Goal: Task Accomplishment & Management: Manage account settings

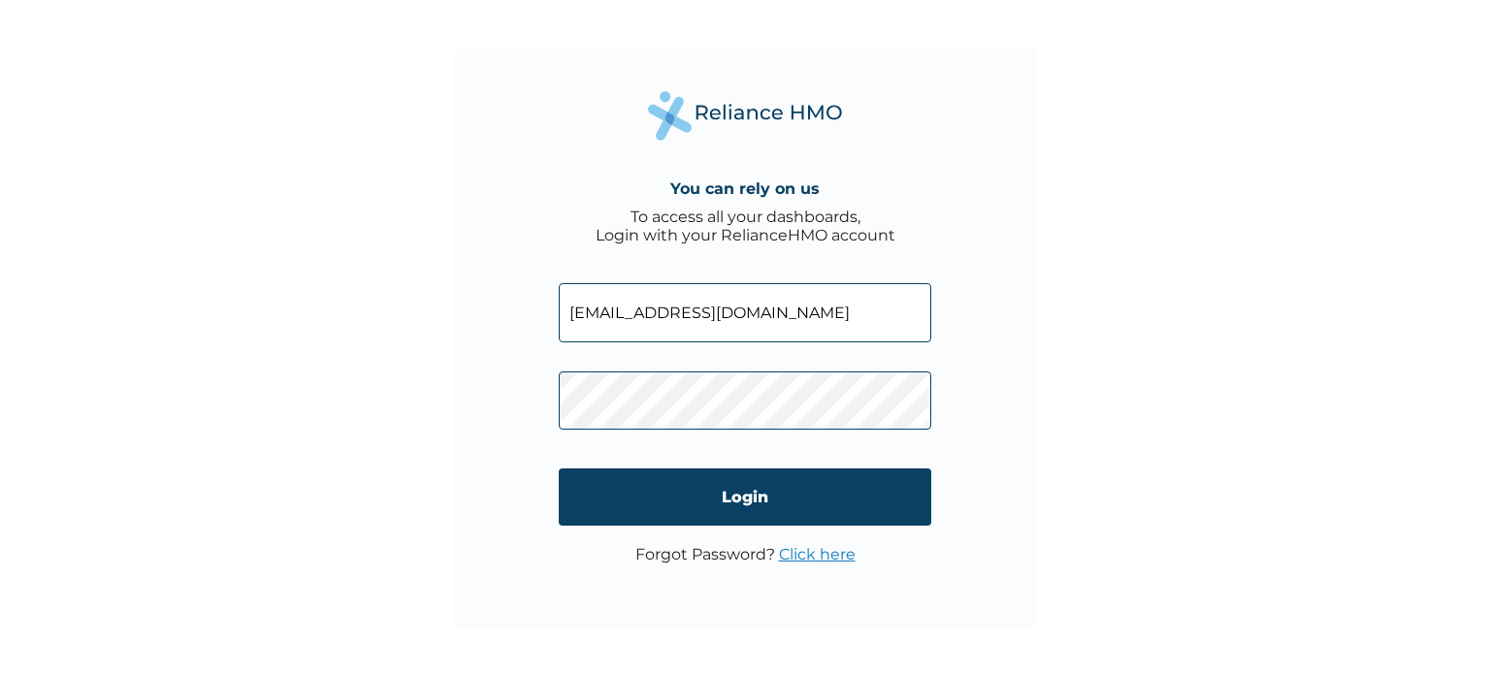
click at [811, 558] on link "Click here" at bounding box center [817, 554] width 77 height 18
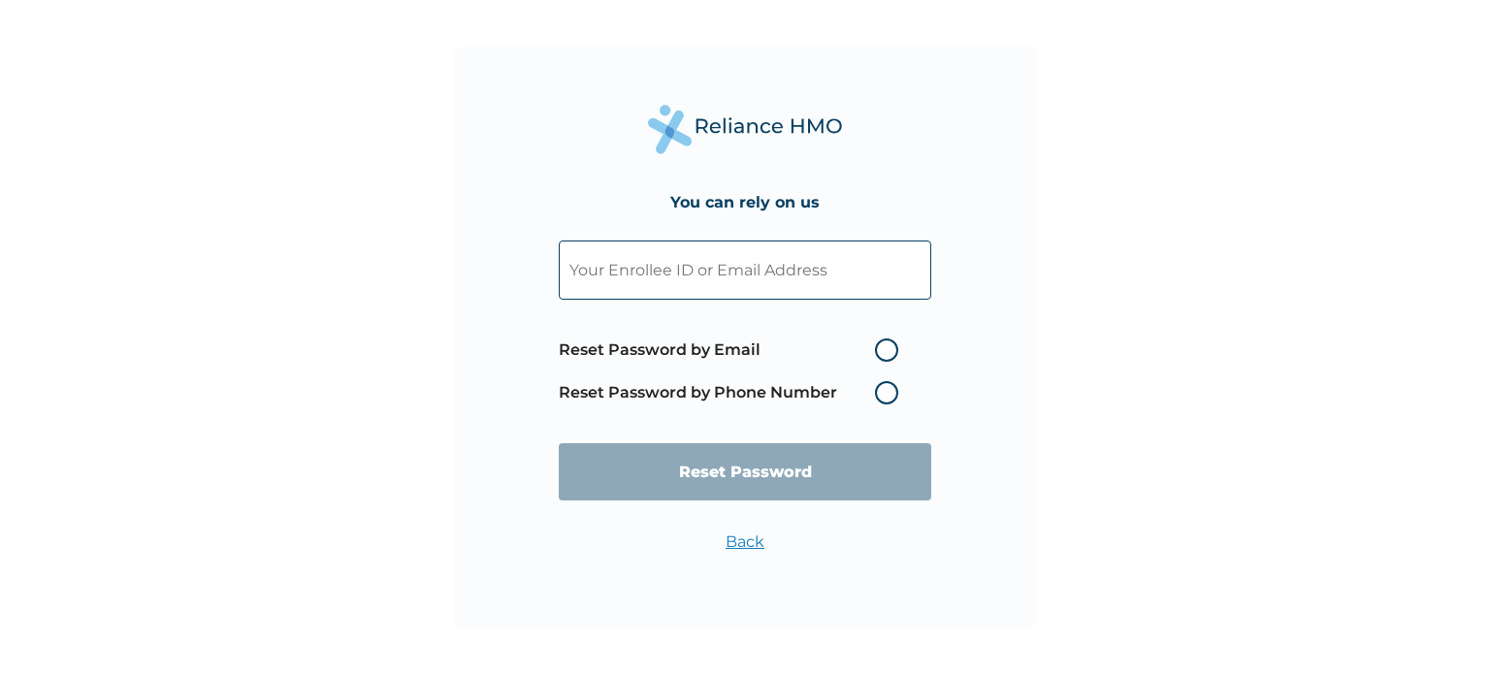
click at [885, 399] on label "Reset Password by Phone Number" at bounding box center [733, 392] width 349 height 23
click at [887, 399] on label "Reset Password by Phone Number" at bounding box center [733, 392] width 349 height 23
click at [875, 391] on label "Reset Password by Phone Number" at bounding box center [733, 392] width 349 height 23
click at [782, 263] on input "text" at bounding box center [745, 270] width 373 height 59
type input "o"
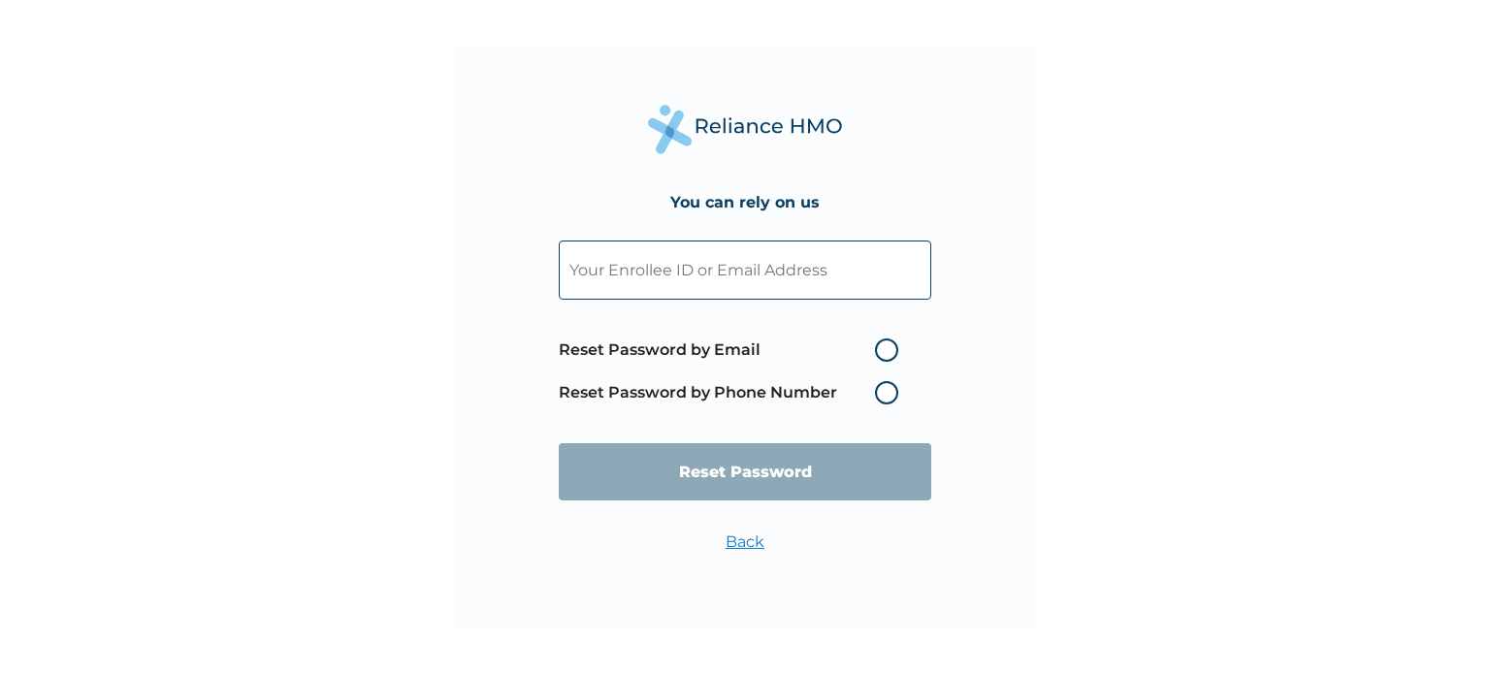
paste input "https://www.instagram.com/reel/DOih4v0DLc8/?igsh=MWxyZ244dnowbmMybw=="
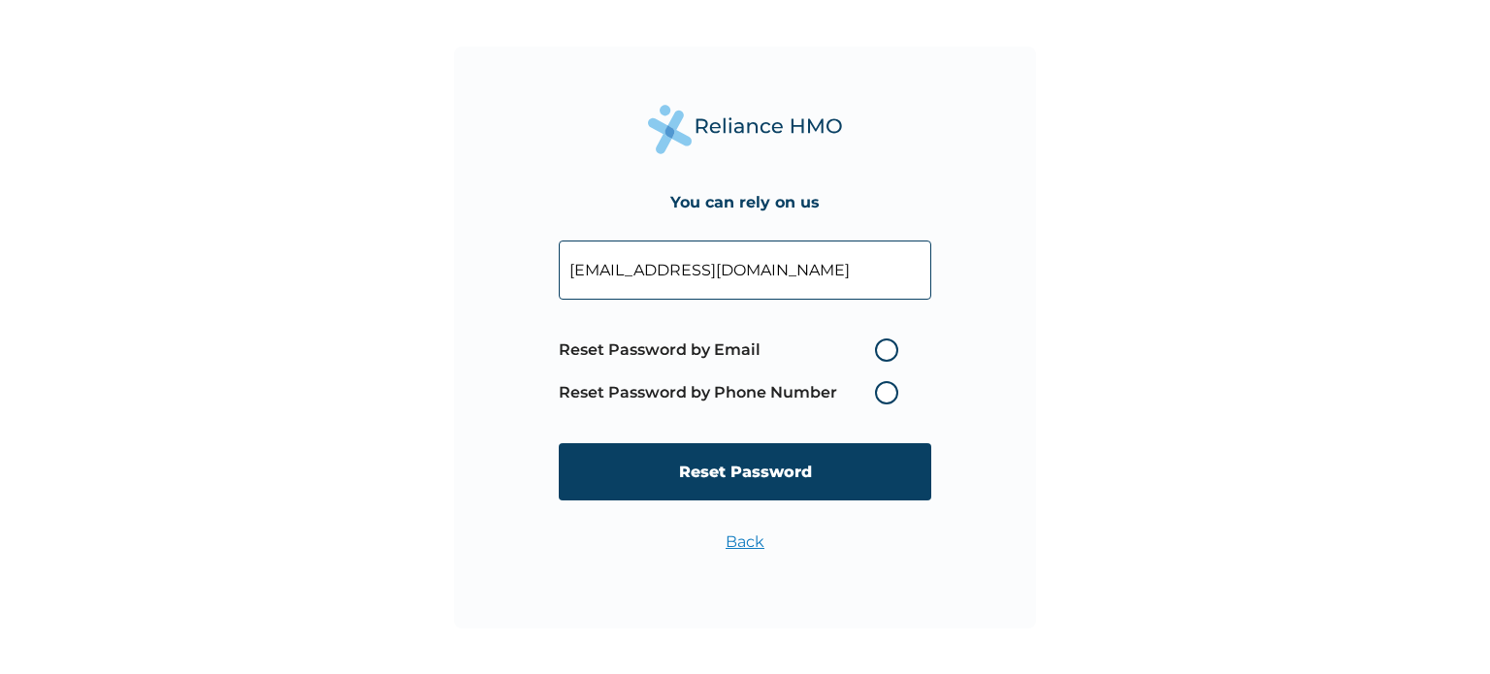
type input "ogbalu@systemspecs.com.ng"
click at [887, 397] on label "Reset Password by Phone Number" at bounding box center [733, 392] width 349 height 23
click input "Reset Password" at bounding box center [745, 471] width 373 height 57
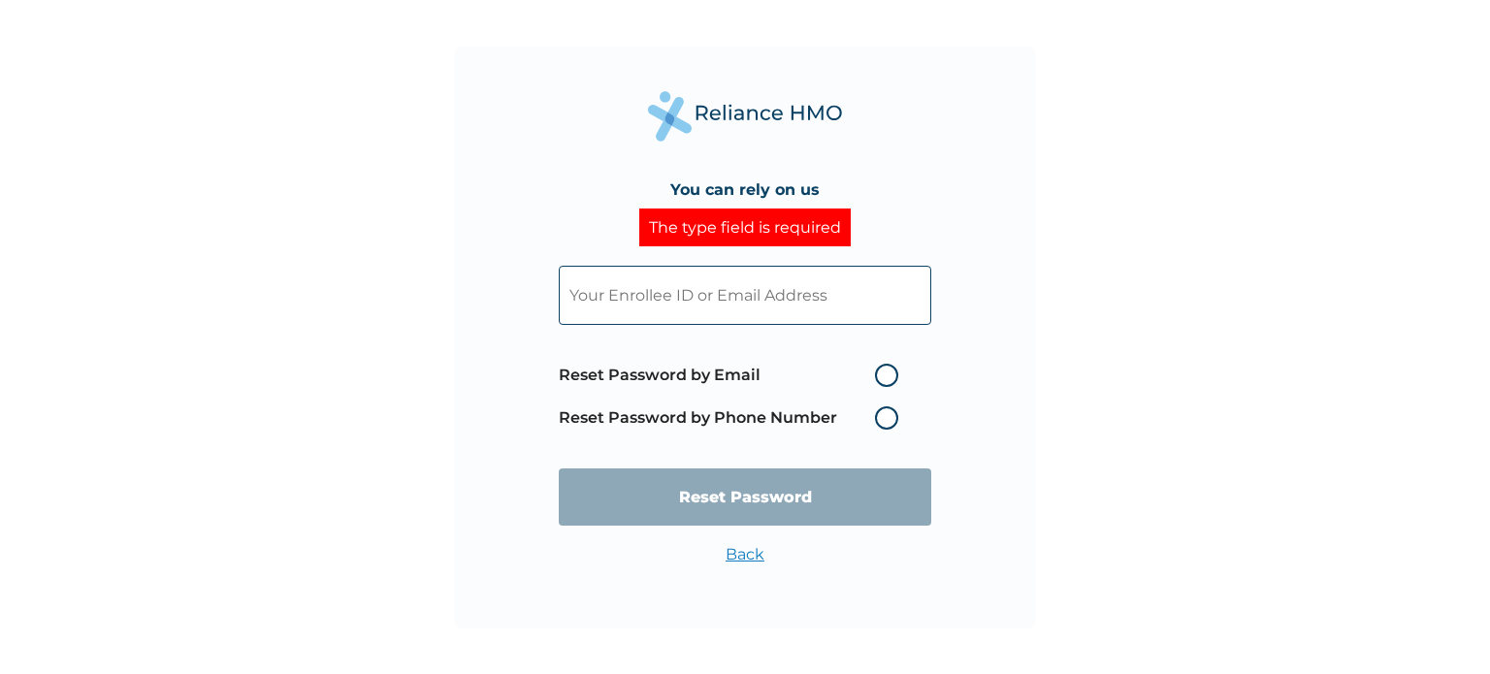
click at [708, 292] on input "text" at bounding box center [745, 295] width 373 height 59
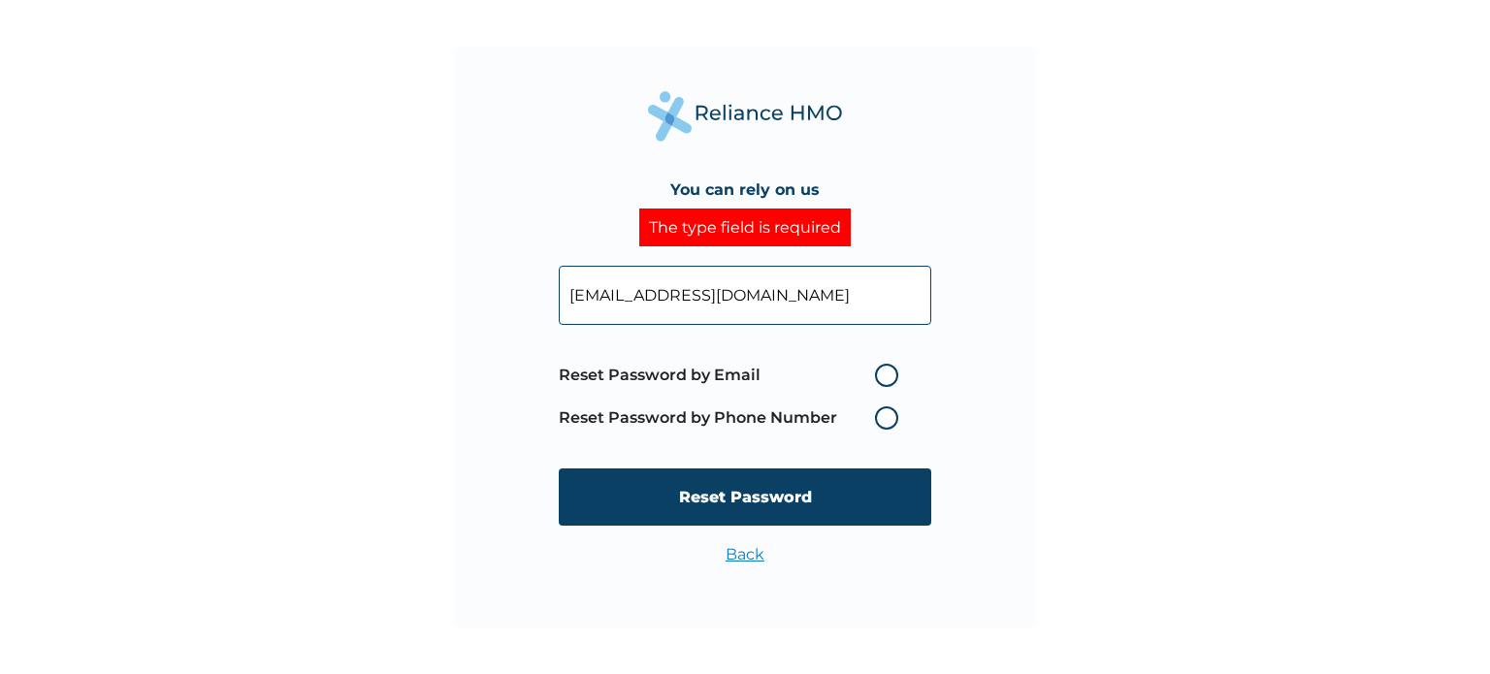
type input "ogbalu@systemspecs.com.ng"
click at [881, 366] on label "Reset Password by Email" at bounding box center [733, 375] width 349 height 23
click at [879, 366] on input "Reset Password by Email" at bounding box center [863, 375] width 31 height 31
radio input "true"
click at [885, 421] on label "Reset Password by Phone Number" at bounding box center [733, 418] width 349 height 23
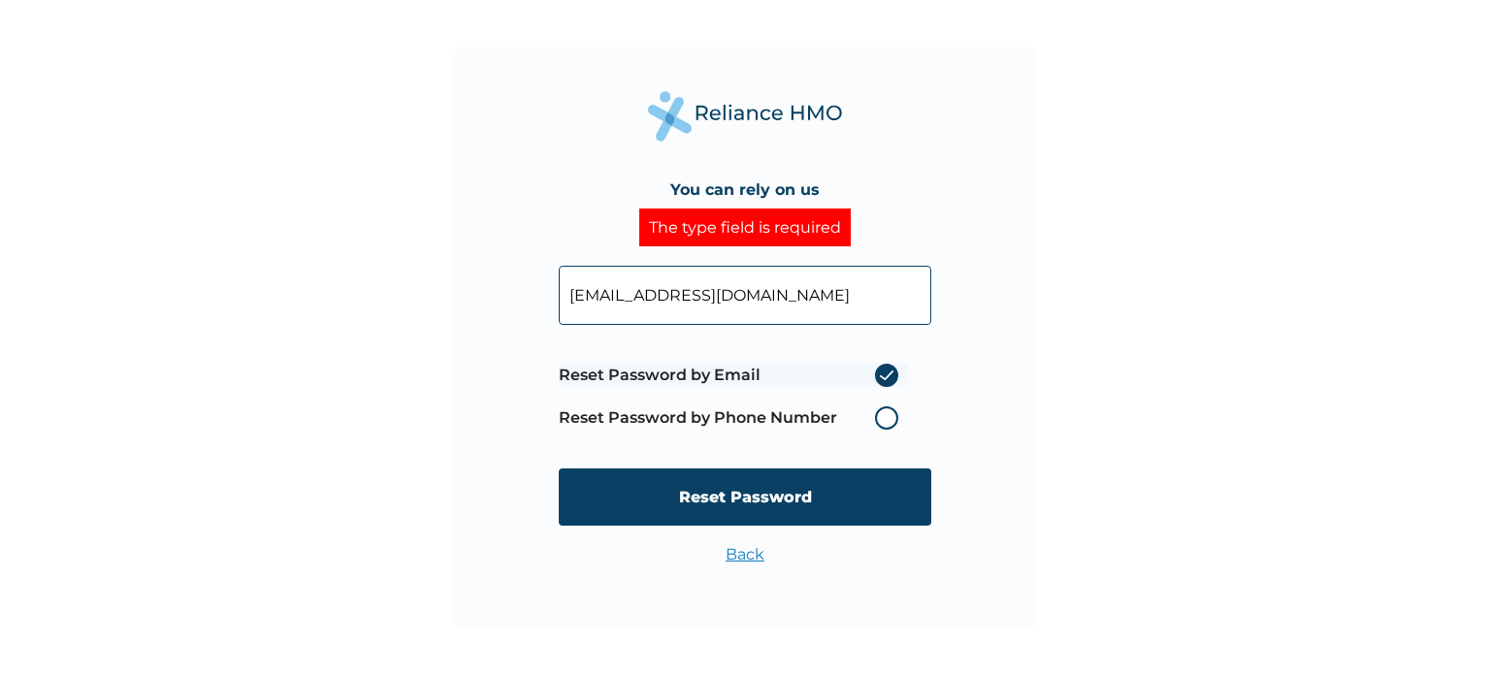
click at [885, 421] on label "Reset Password by Phone Number" at bounding box center [733, 418] width 349 height 23
drag, startPoint x: 885, startPoint y: 421, endPoint x: 1001, endPoint y: 352, distance: 135.3
click at [1001, 352] on div "You can rely on us The type field is required ogbalu@systemspecs.com.ng Reset P…" at bounding box center [745, 338] width 582 height 582
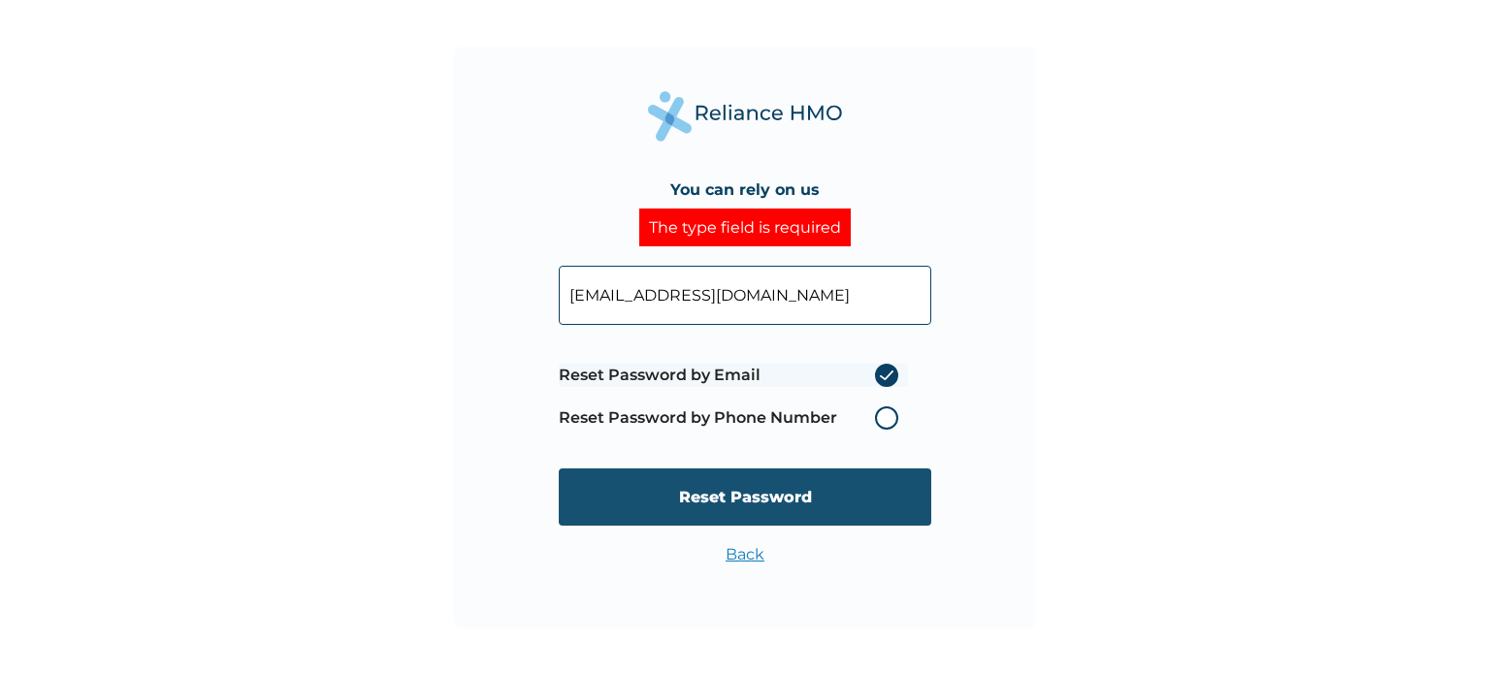
click at [831, 482] on input "Reset Password" at bounding box center [745, 497] width 373 height 57
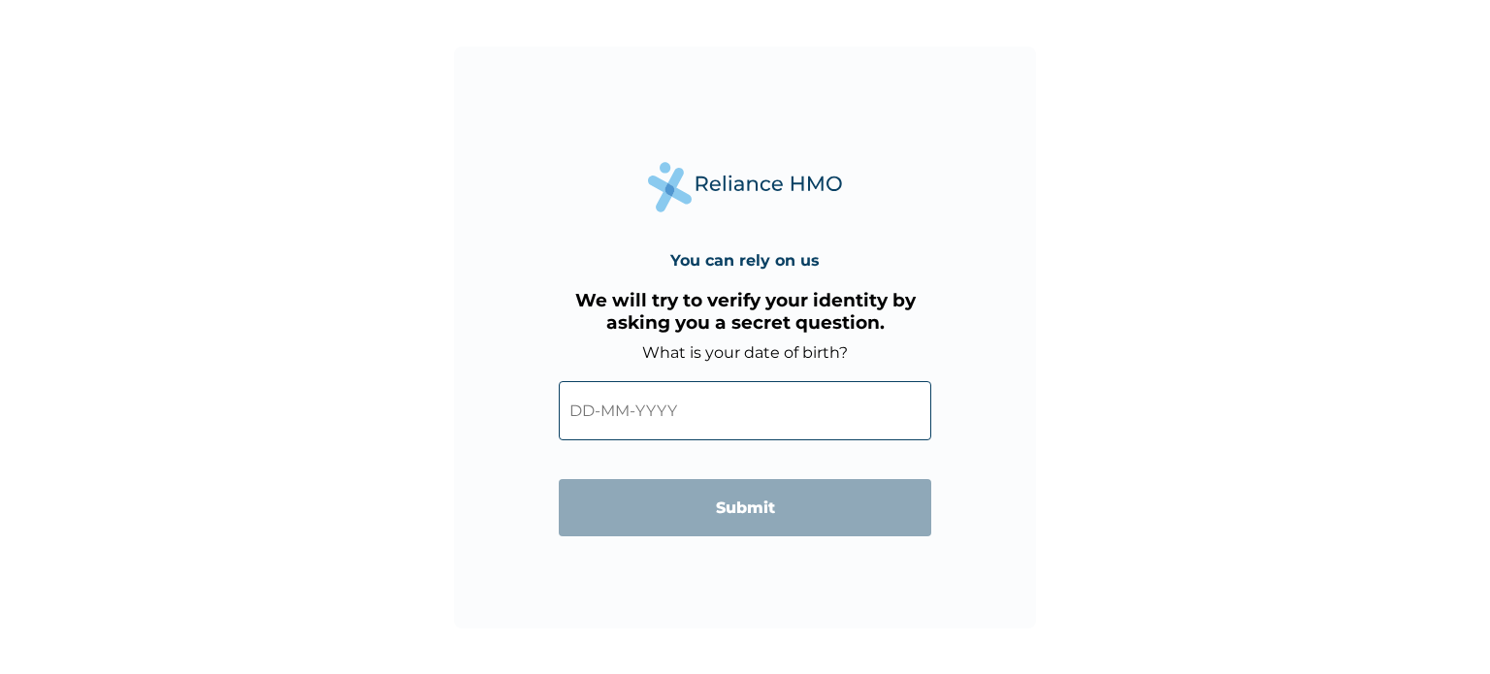
click at [772, 403] on input "text" at bounding box center [745, 410] width 373 height 59
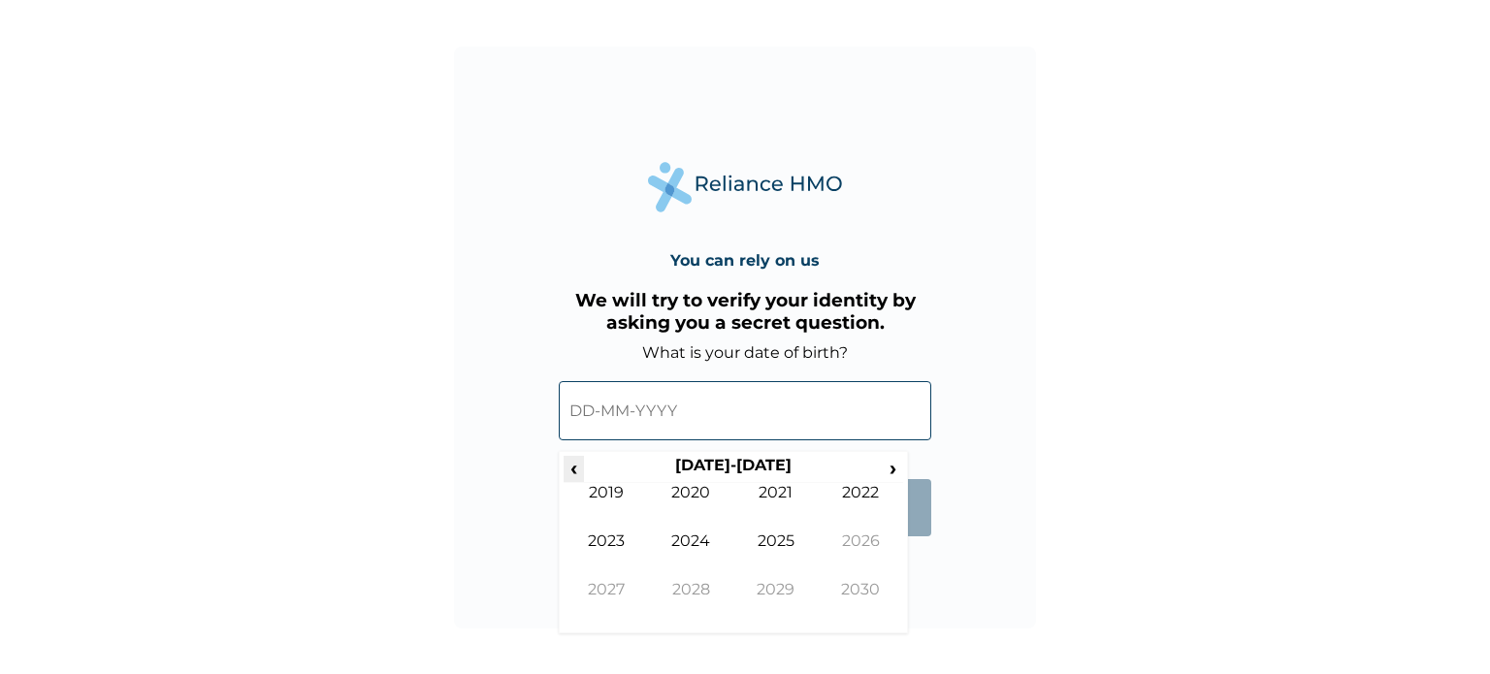
click at [581, 456] on span "‹" at bounding box center [574, 468] width 20 height 24
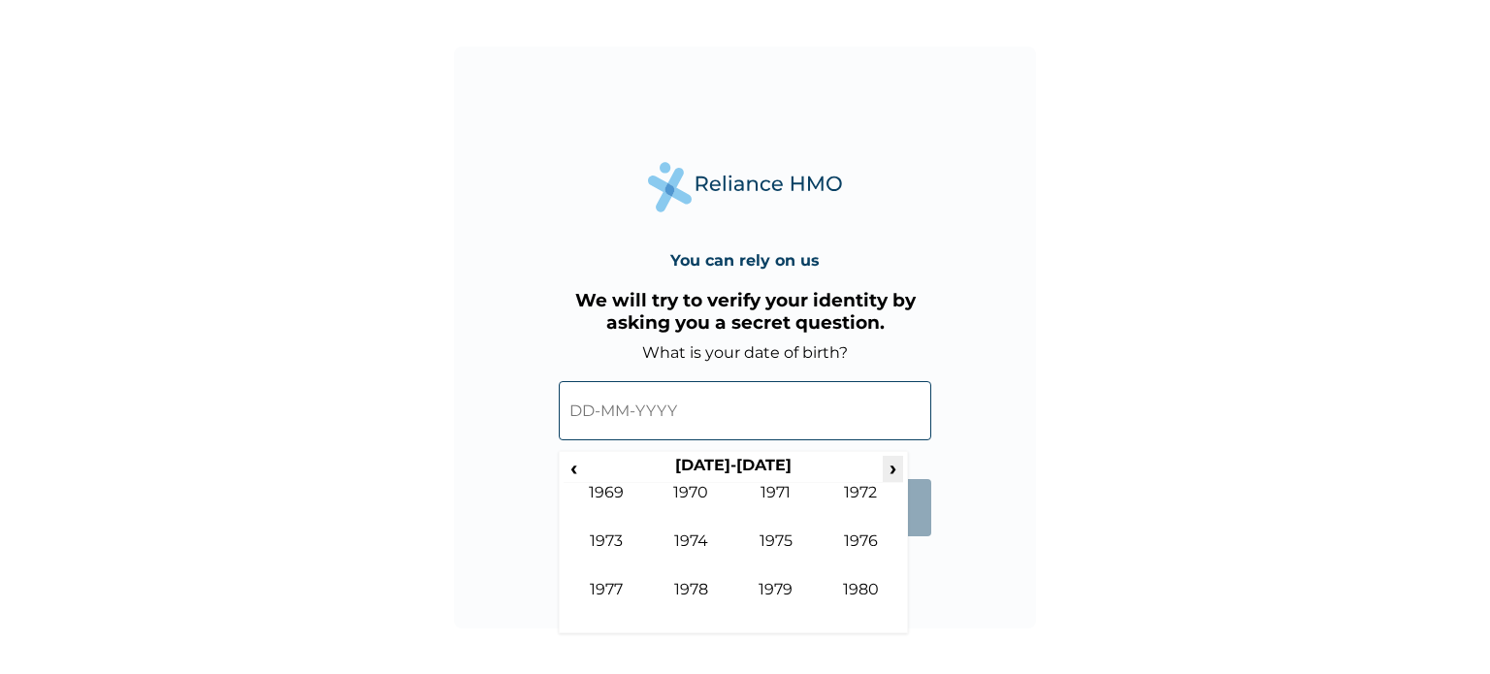
click at [887, 456] on span "›" at bounding box center [893, 468] width 21 height 24
click at [779, 580] on td "1989" at bounding box center [776, 604] width 85 height 49
click at [778, 483] on td "Mar" at bounding box center [776, 507] width 85 height 49
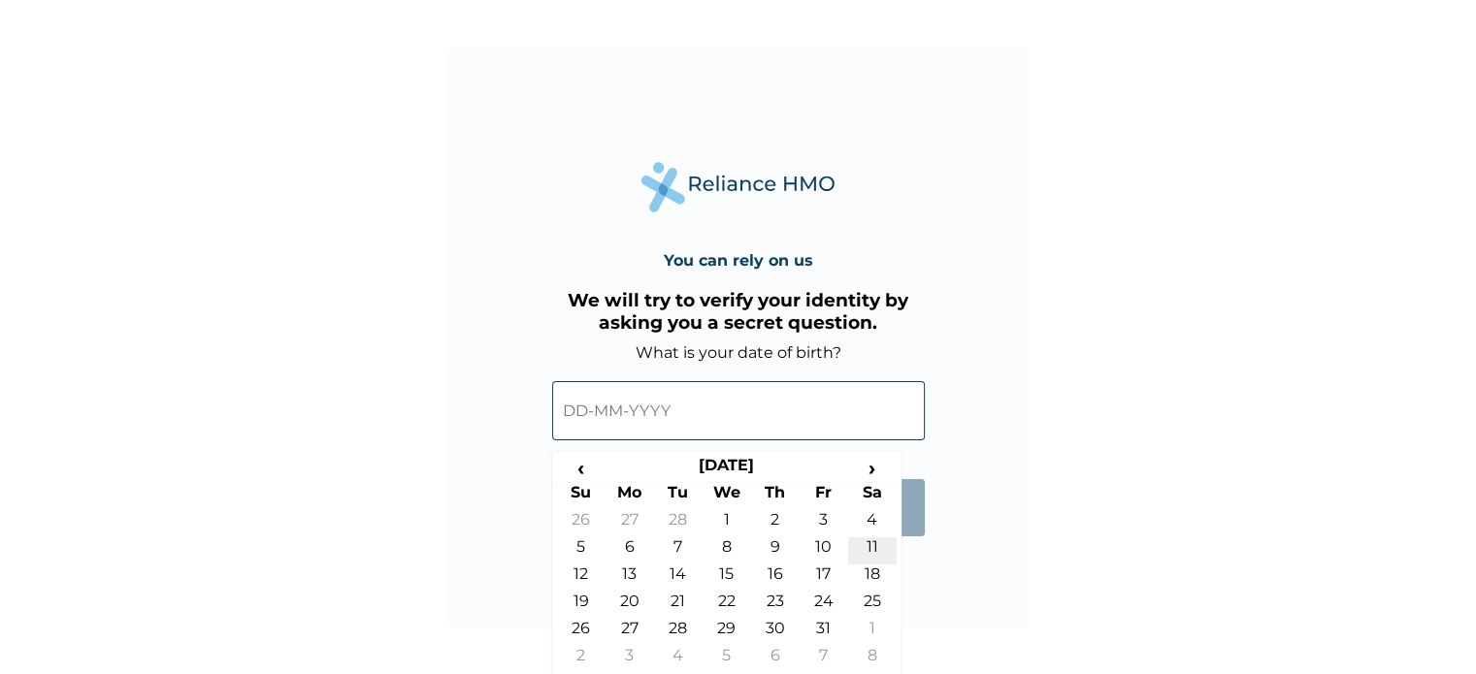
click at [873, 530] on td "4" at bounding box center [872, 523] width 49 height 27
click at [603, 407] on input "[DATE]" at bounding box center [738, 410] width 373 height 59
click at [865, 547] on td "11" at bounding box center [872, 551] width 49 height 27
type input "[DATE]"
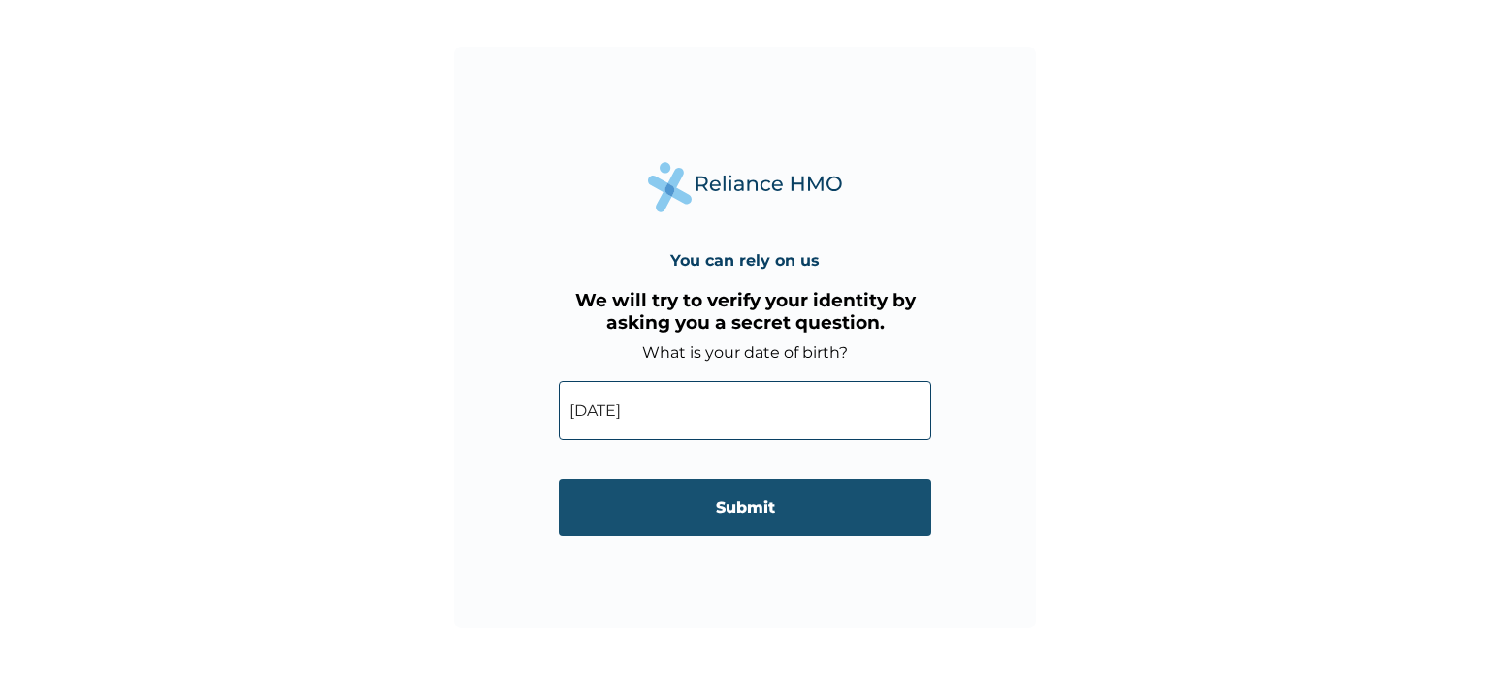
click at [799, 504] on input "Submit" at bounding box center [745, 507] width 373 height 57
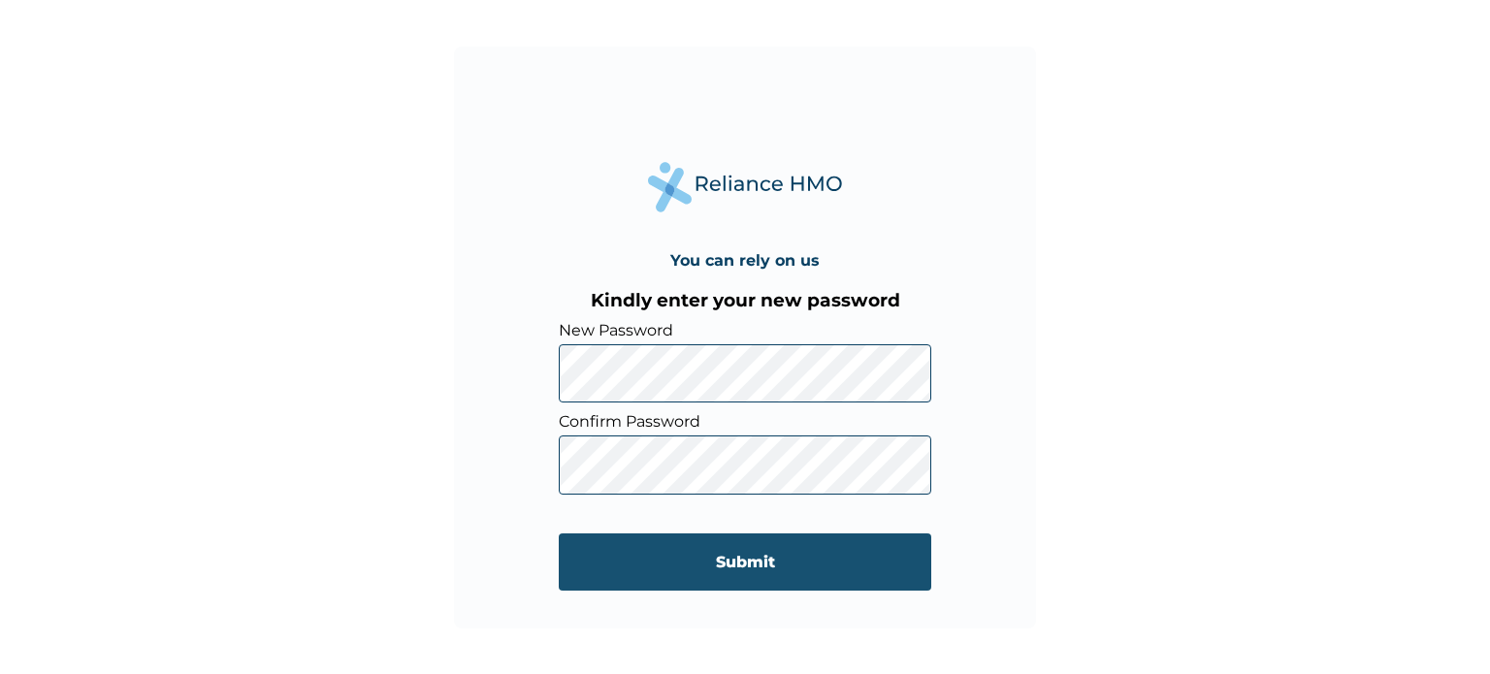
click at [656, 564] on input "Submit" at bounding box center [745, 562] width 373 height 57
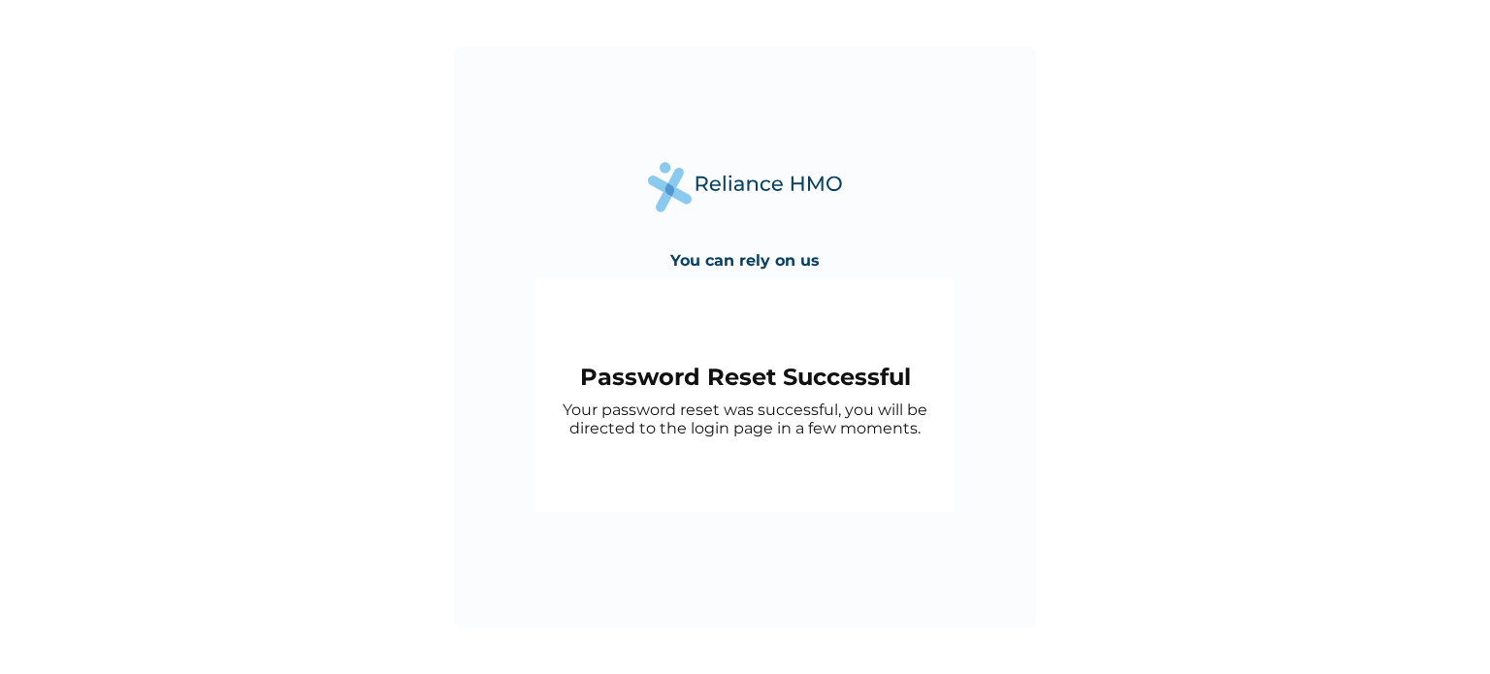
click at [400, 233] on div "You can rely on us Password Reset Successful Your password reset was successful…" at bounding box center [745, 337] width 1490 height 674
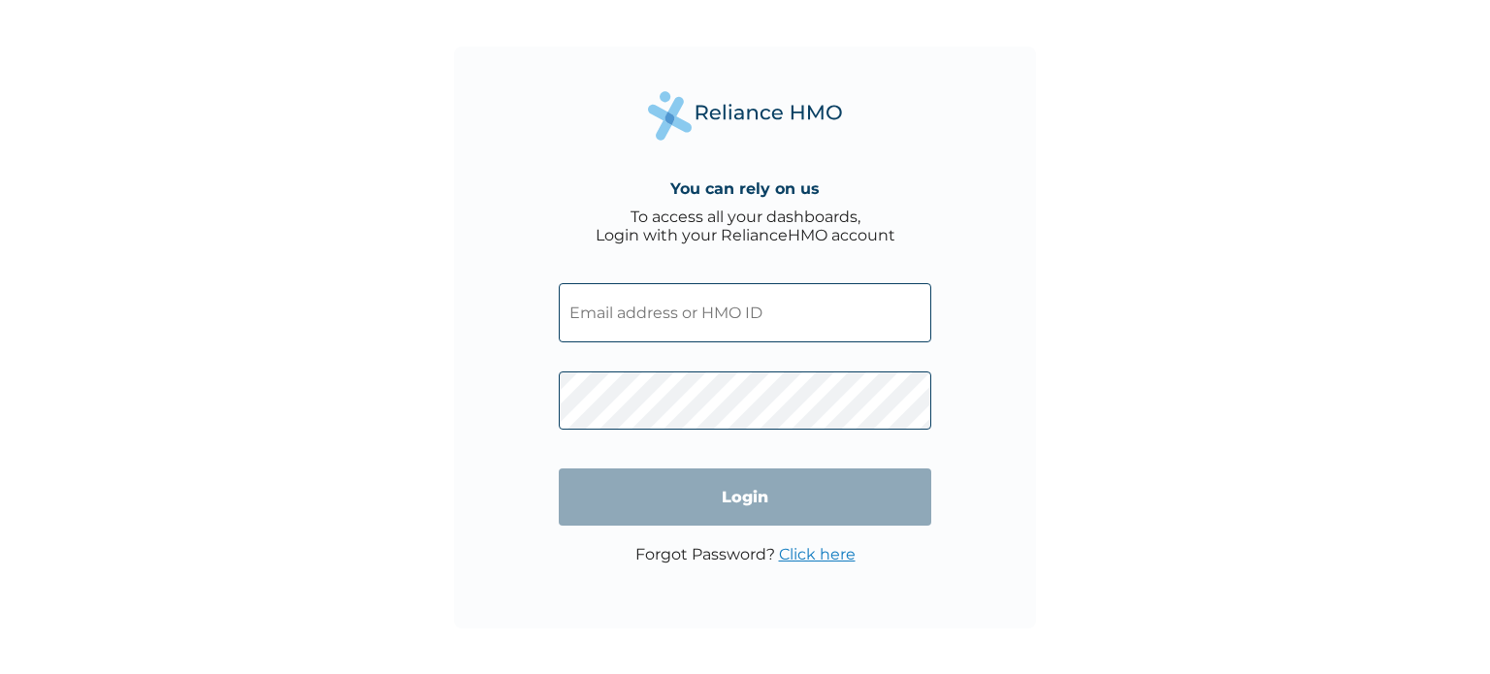
click at [282, 171] on div "You can rely on us To access all your dashboards, Login with your RelianceHMO a…" at bounding box center [745, 337] width 1490 height 674
click at [454, 141] on div "You can rely on us To access all your dashboards, Login with your RelianceHMO a…" at bounding box center [745, 338] width 582 height 582
